Goal: Navigation & Orientation: Find specific page/section

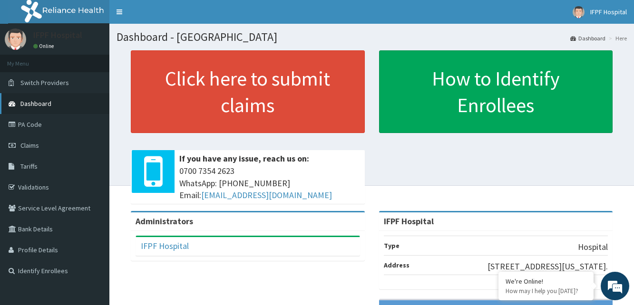
click at [49, 101] on span "Dashboard" at bounding box center [35, 103] width 31 height 9
click at [47, 98] on link "Dashboard" at bounding box center [54, 103] width 109 height 21
click at [48, 100] on span "Dashboard" at bounding box center [35, 103] width 31 height 9
click at [29, 118] on link "PA Code" at bounding box center [54, 124] width 109 height 21
